Goal: Information Seeking & Learning: Understand process/instructions

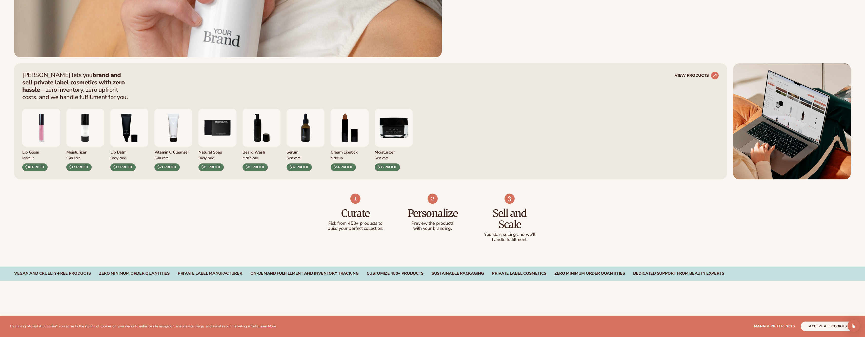
scroll to position [397, 0]
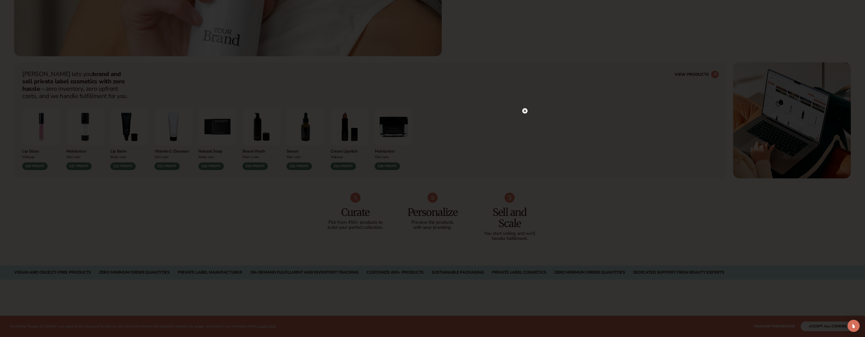
click at [529, 109] on div at bounding box center [432, 168] width 865 height 337
click at [522, 109] on div at bounding box center [432, 168] width 865 height 337
click at [524, 109] on circle at bounding box center [524, 110] width 5 height 5
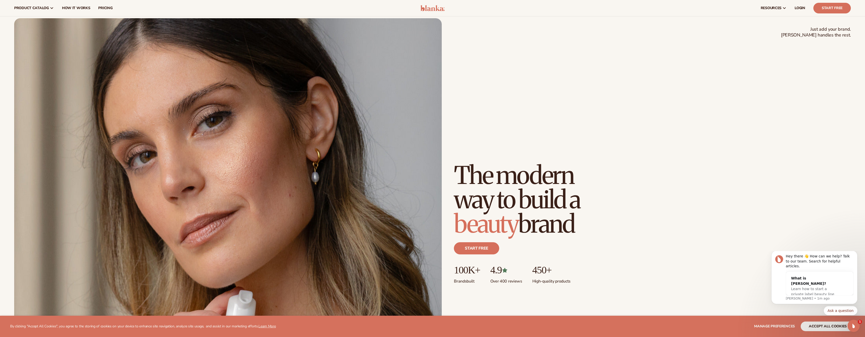
scroll to position [0, 0]
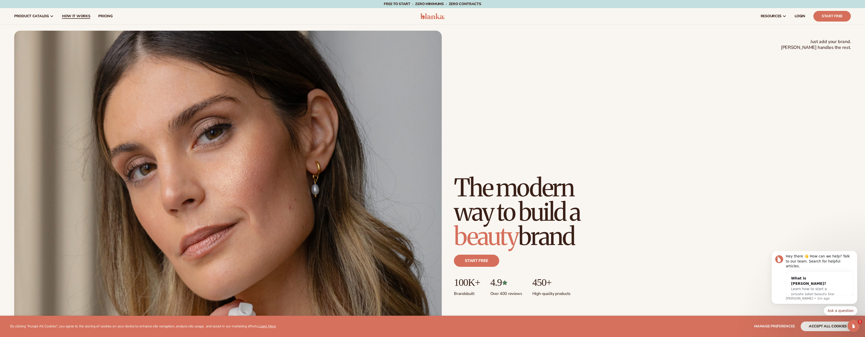
click at [73, 13] on link "How It Works" at bounding box center [76, 16] width 36 height 16
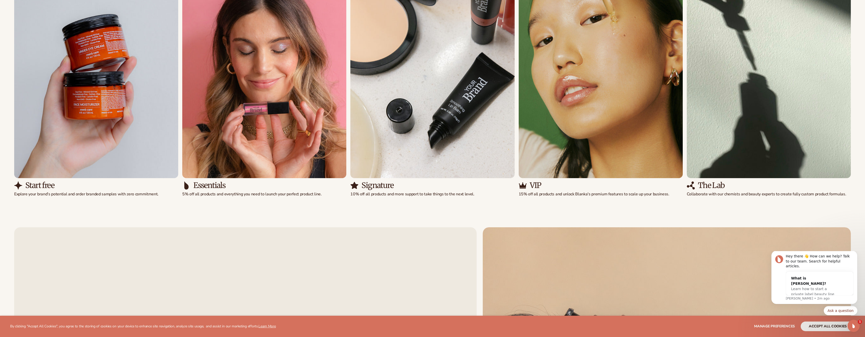
scroll to position [616, 0]
